Goal: Task Accomplishment & Management: Use online tool/utility

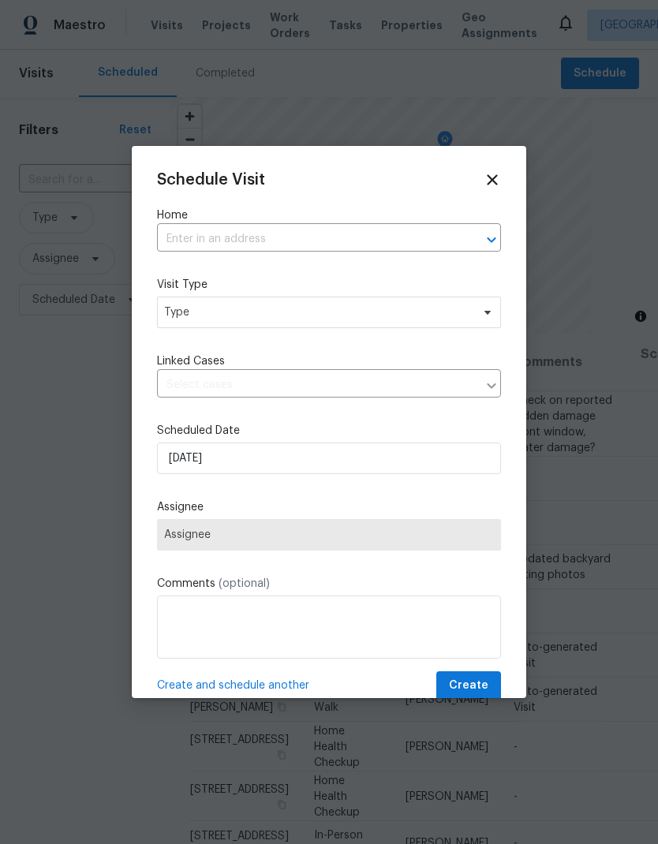
click at [272, 232] on input "text" at bounding box center [307, 239] width 300 height 24
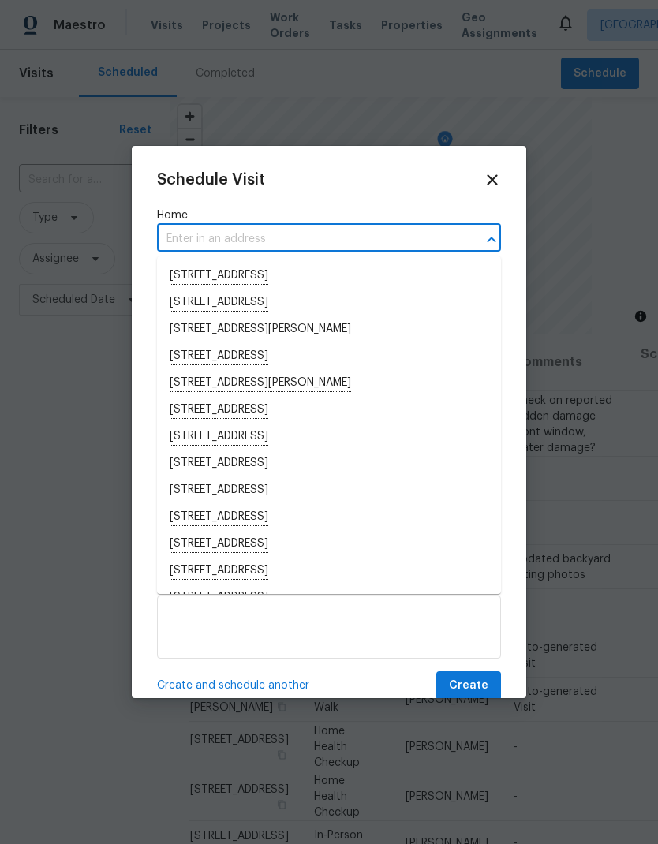
click at [228, 237] on input "text" at bounding box center [307, 239] width 300 height 24
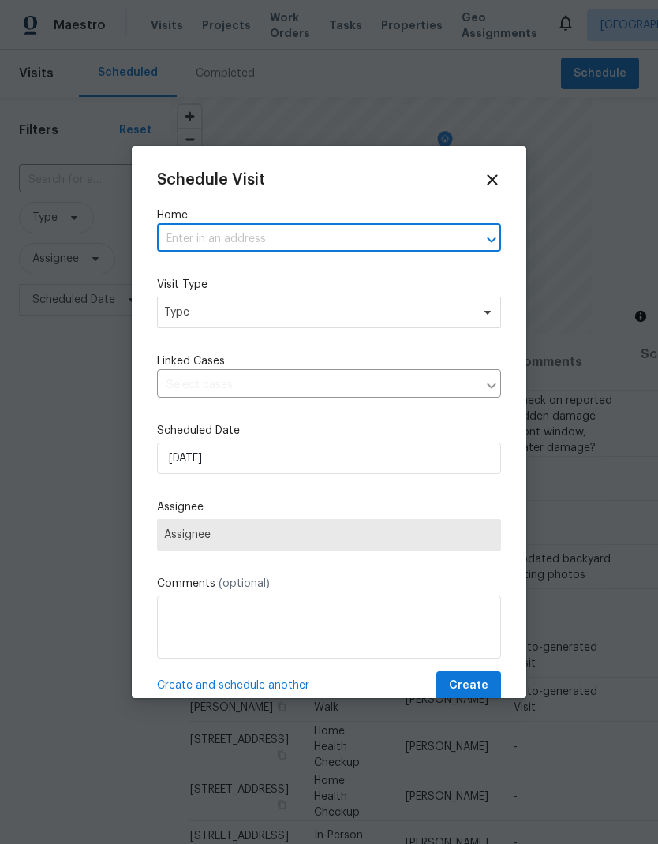
paste input "[STREET_ADDRESS][PERSON_NAME]"
type input "[STREET_ADDRESS][PERSON_NAME]"
click at [322, 277] on li "[STREET_ADDRESS][PERSON_NAME]" at bounding box center [329, 276] width 344 height 27
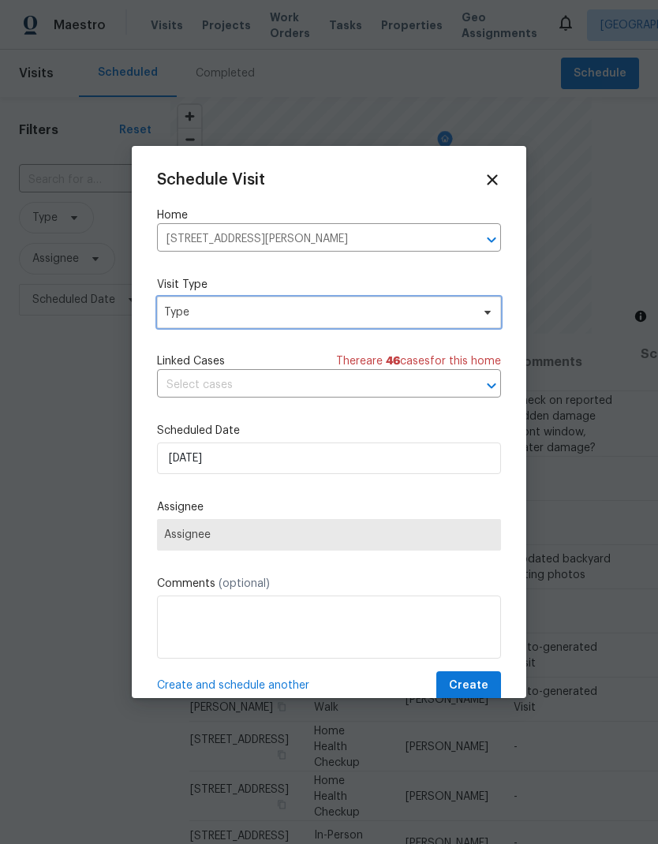
click at [335, 305] on span "Type" at bounding box center [329, 313] width 344 height 32
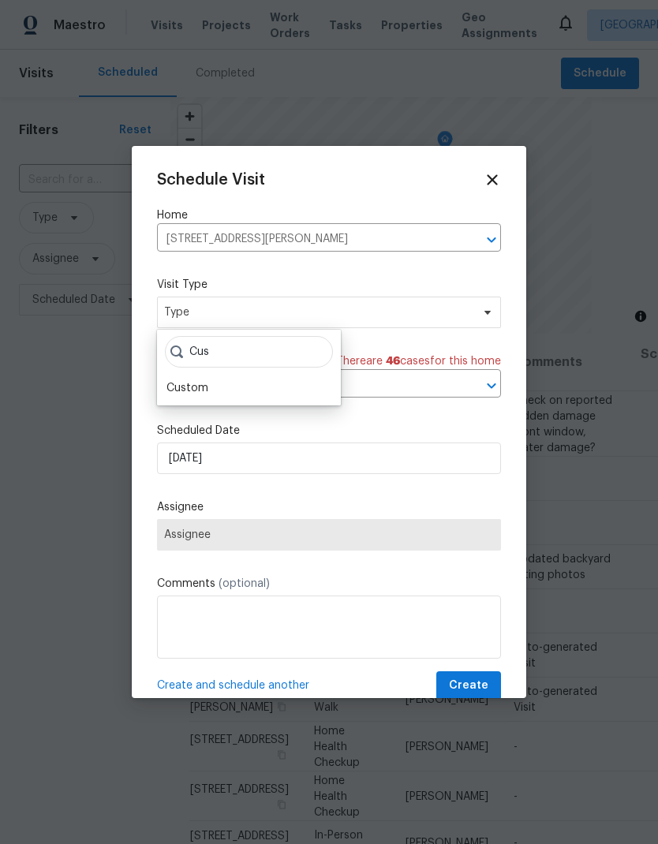
type input "Cus"
click at [195, 391] on div "Custom" at bounding box center [187, 388] width 42 height 16
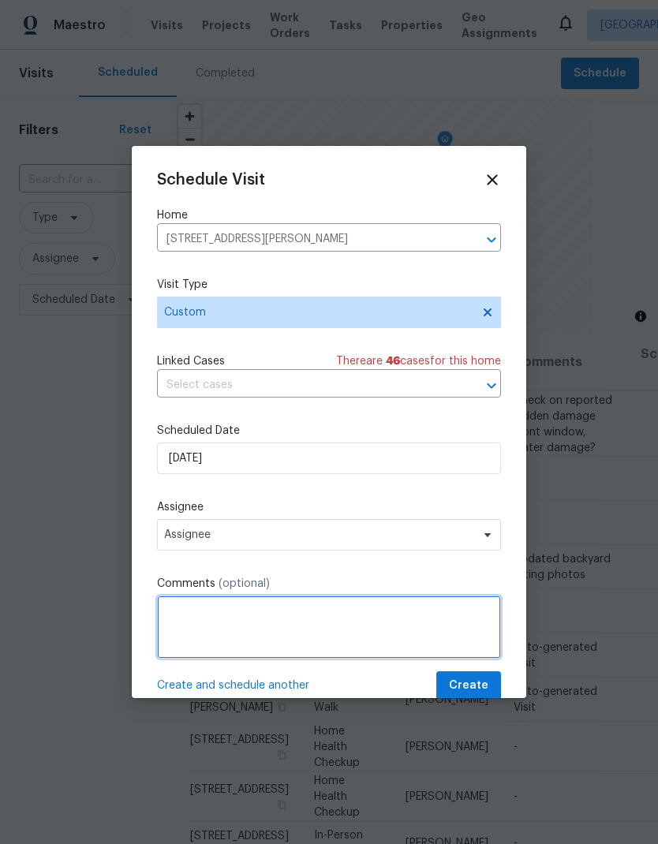
click at [250, 622] on textarea at bounding box center [329, 627] width 344 height 63
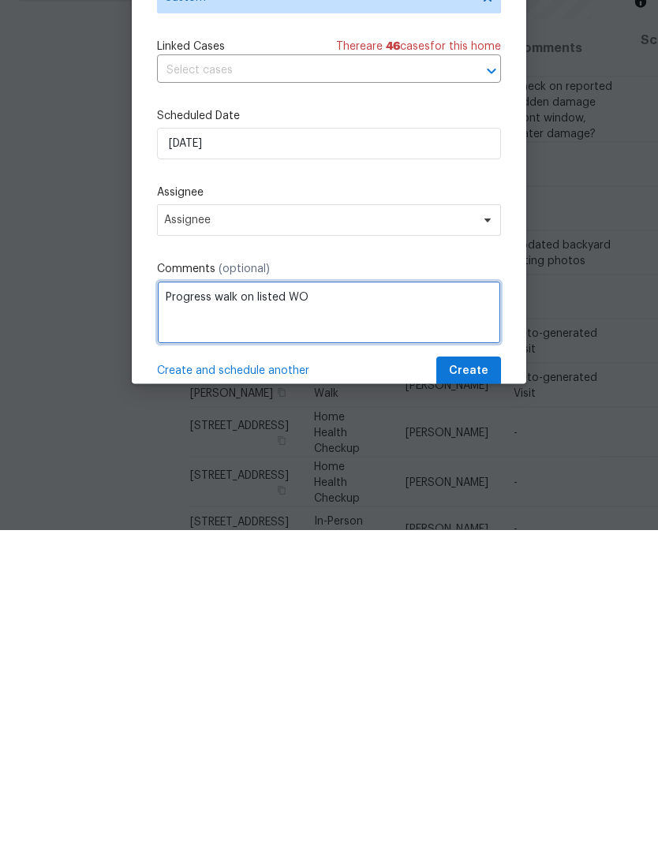
type textarea "Progress walk on listed WO"
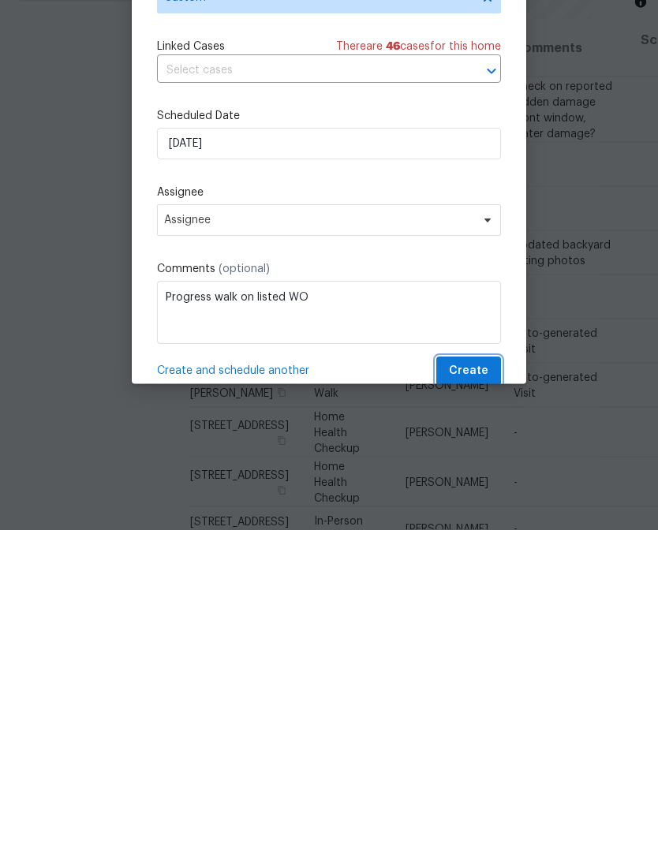
click at [474, 676] on span "Create" at bounding box center [468, 686] width 39 height 20
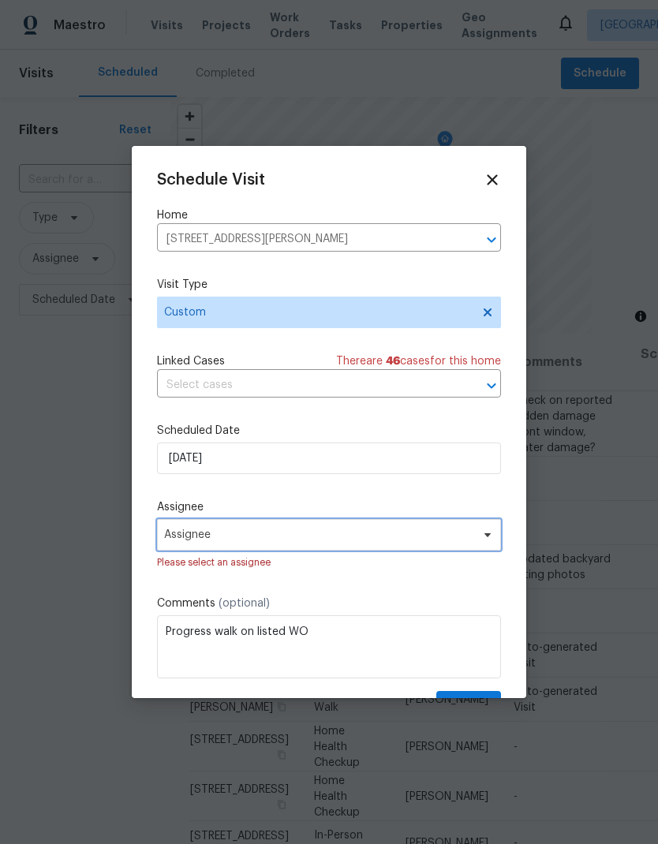
click at [441, 536] on span "Assignee" at bounding box center [318, 534] width 309 height 13
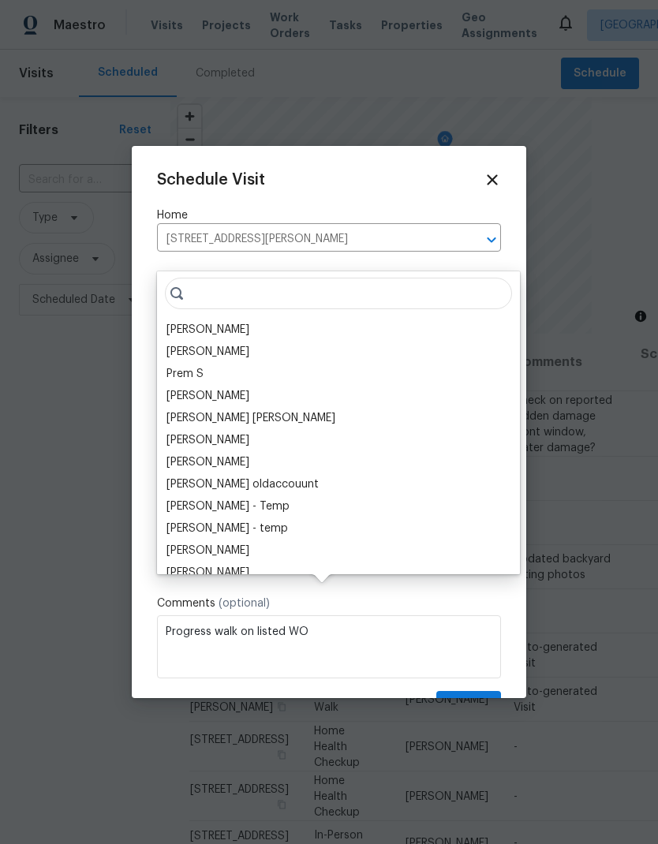
click at [230, 322] on div "[PERSON_NAME]" at bounding box center [207, 330] width 83 height 16
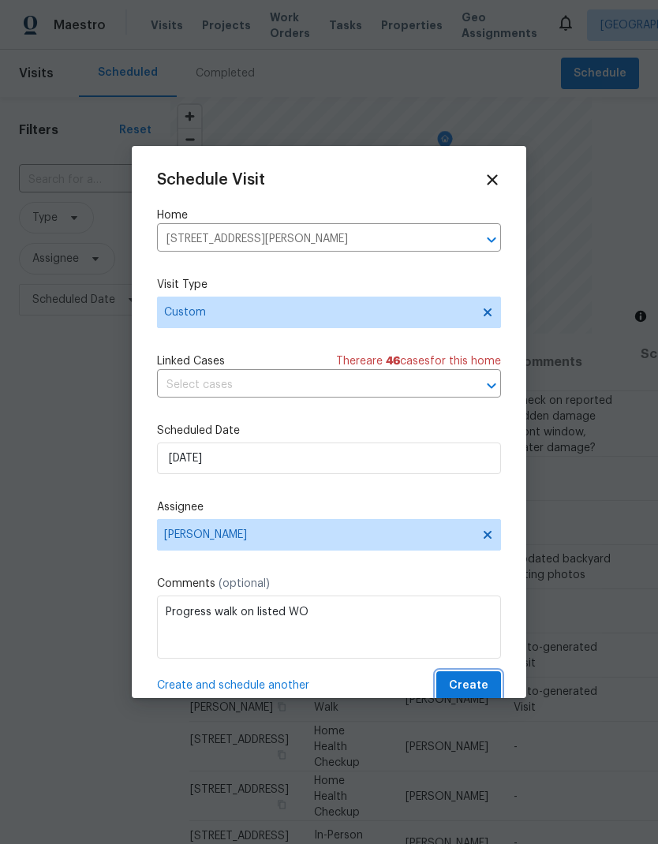
click at [482, 687] on span "Create" at bounding box center [468, 686] width 39 height 20
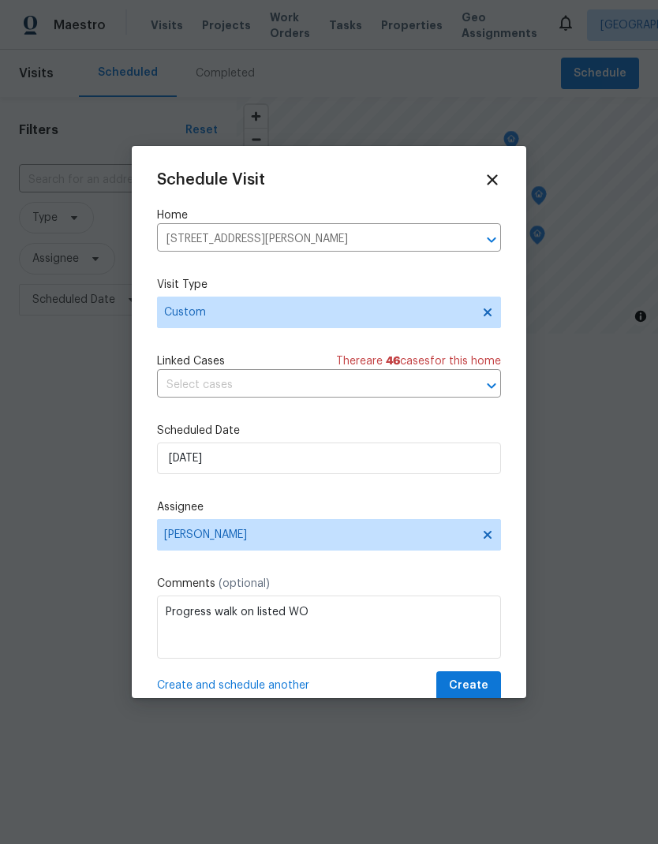
scroll to position [0, 0]
